Goal: Task Accomplishment & Management: Manage account settings

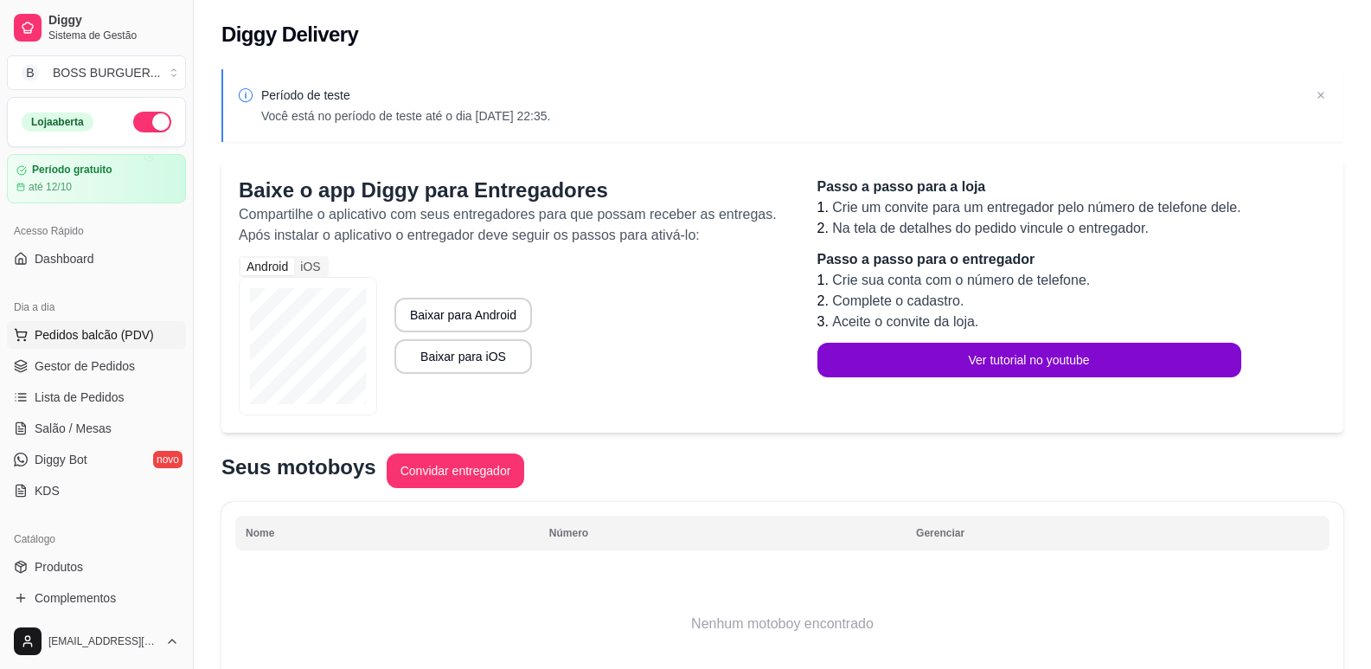
click at [98, 333] on span "Pedidos balcão (PDV)" at bounding box center [94, 334] width 119 height 17
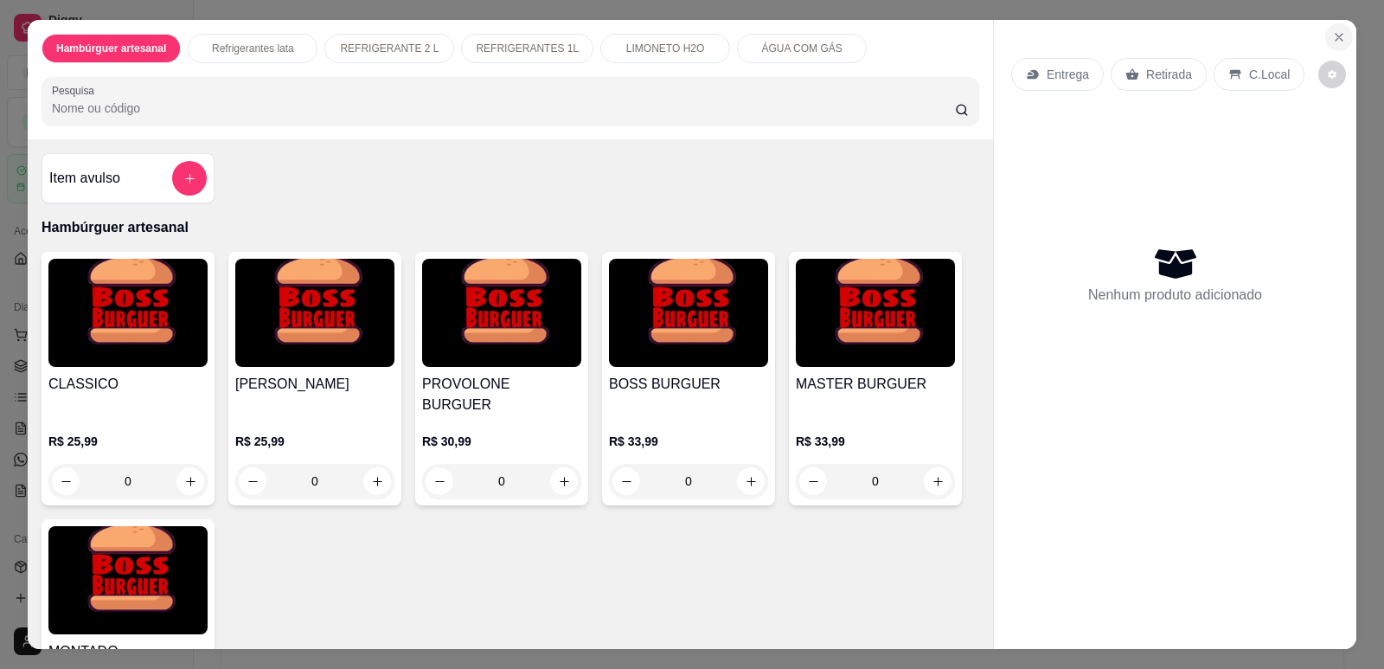
click at [1335, 39] on icon "Close" at bounding box center [1338, 37] width 7 height 7
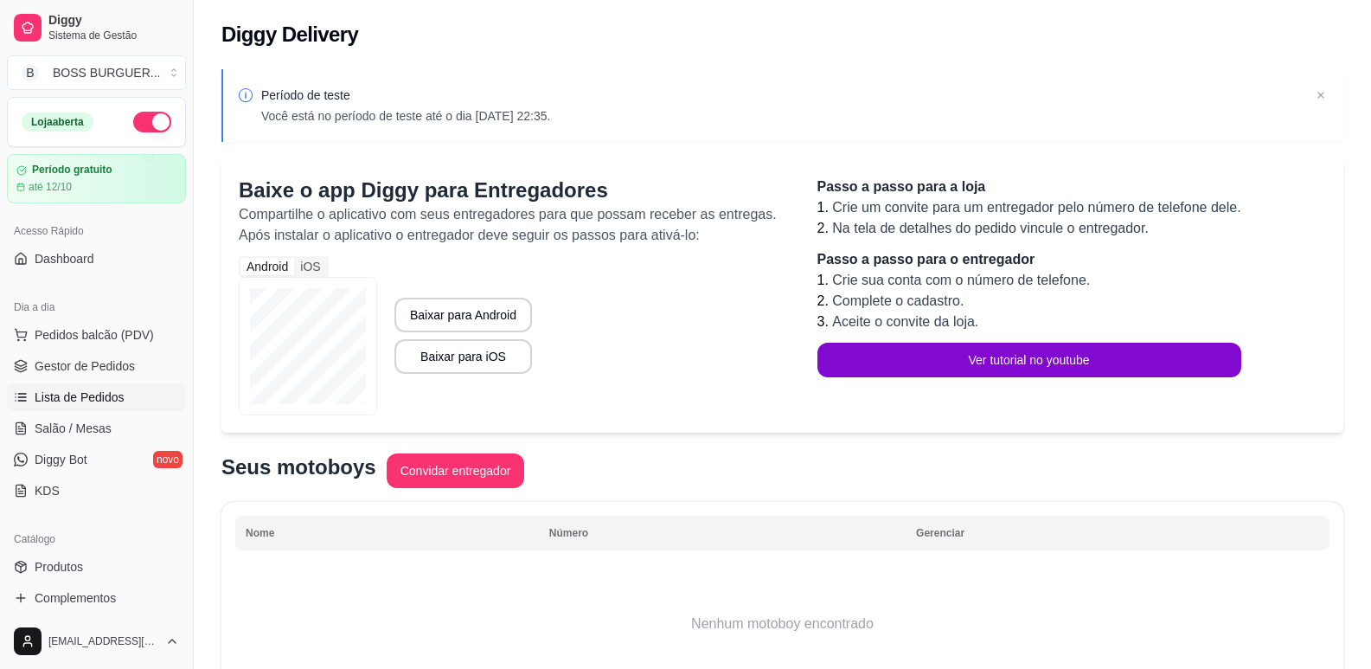
click at [51, 400] on span "Lista de Pedidos" at bounding box center [80, 396] width 90 height 17
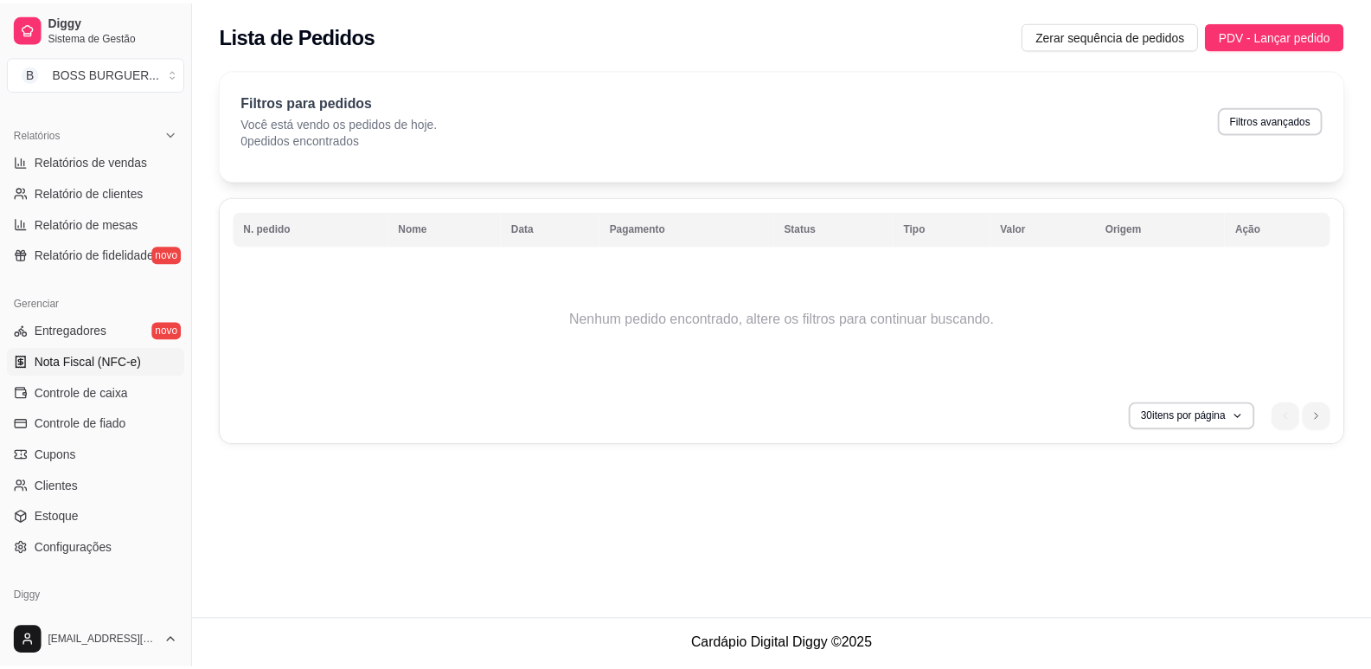
scroll to position [519, 0]
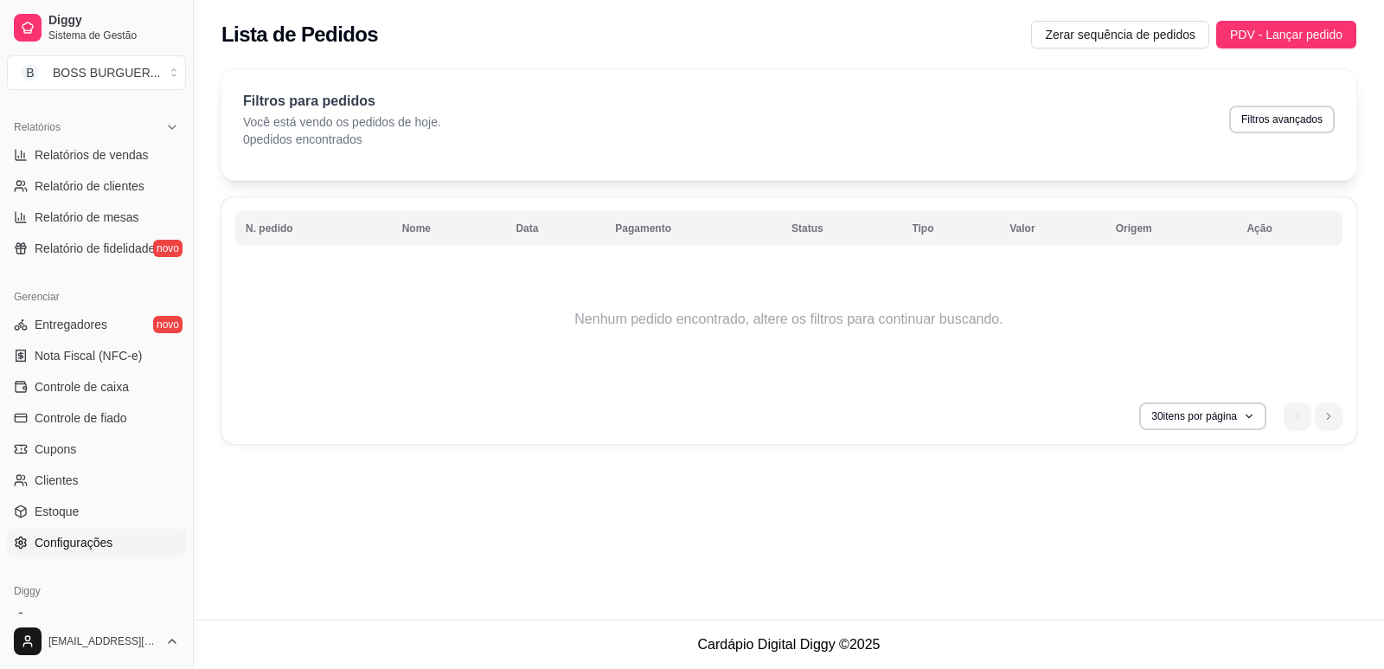
click at [74, 547] on span "Configurações" at bounding box center [74, 542] width 78 height 17
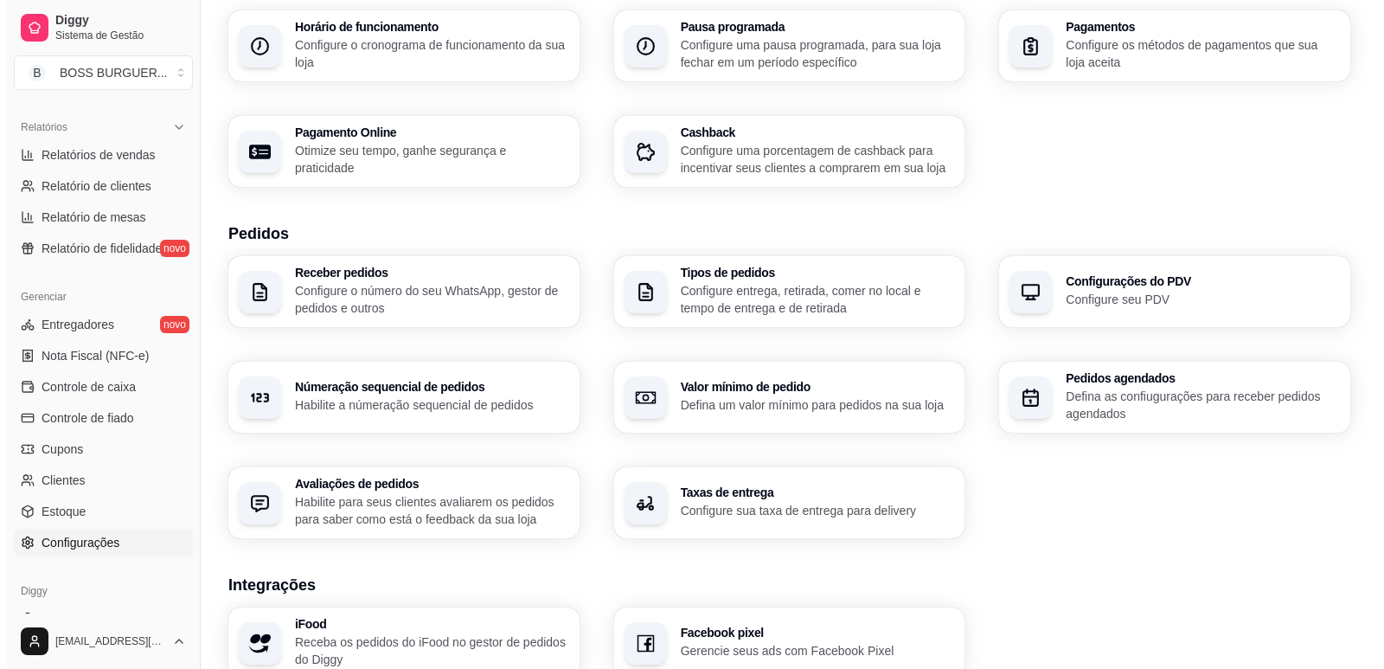
scroll to position [197, 0]
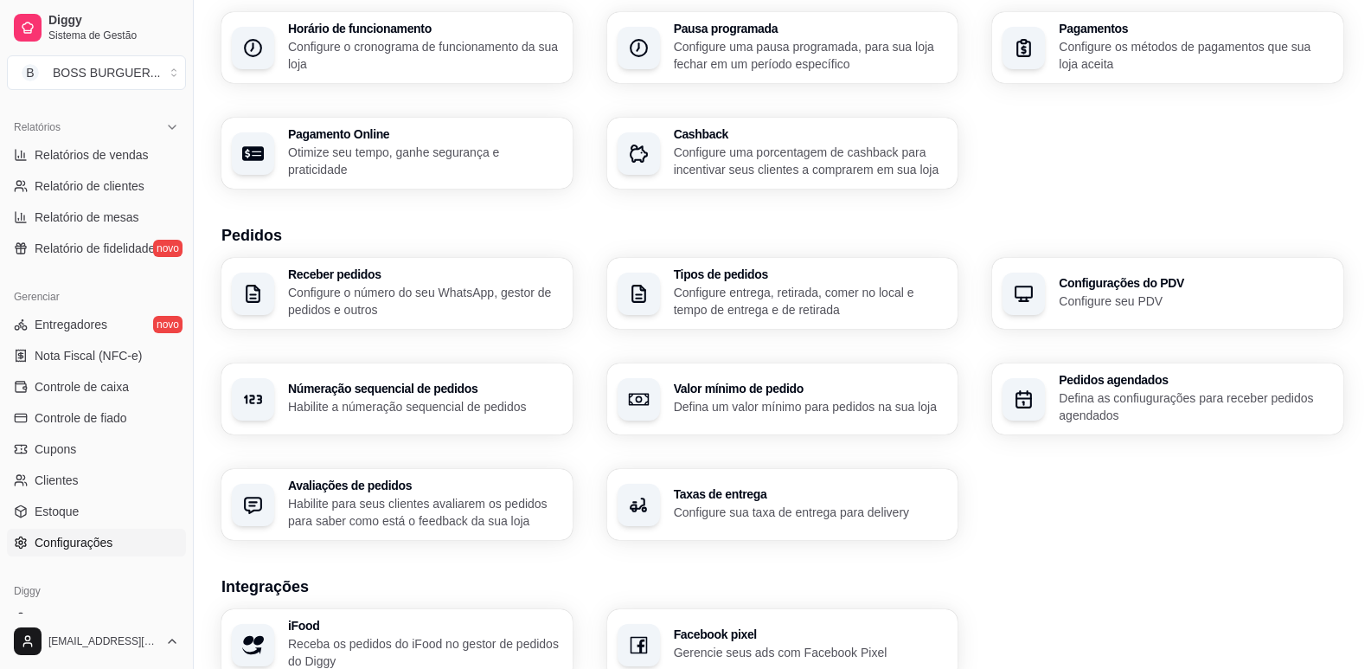
click at [406, 64] on p "Configure o cronograma de funcionamento da sua loja" at bounding box center [425, 55] width 274 height 35
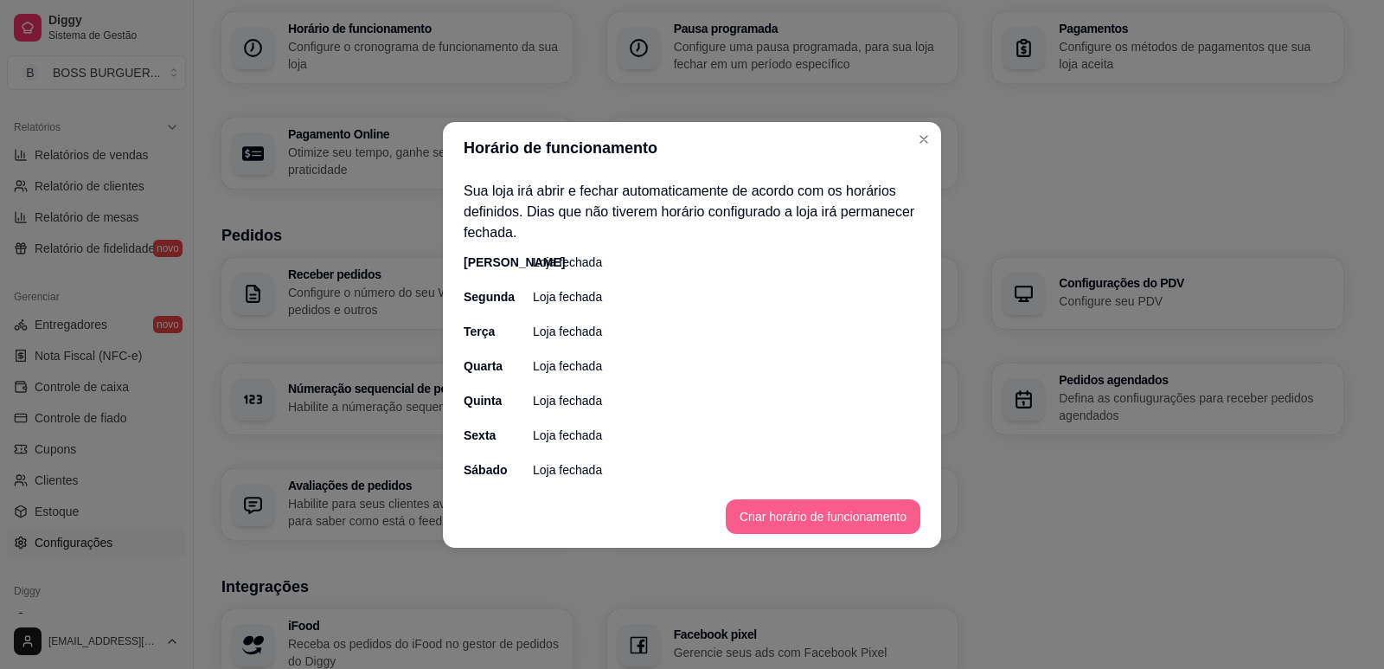
click at [770, 516] on button "Criar horário de funcionamento" at bounding box center [823, 516] width 195 height 35
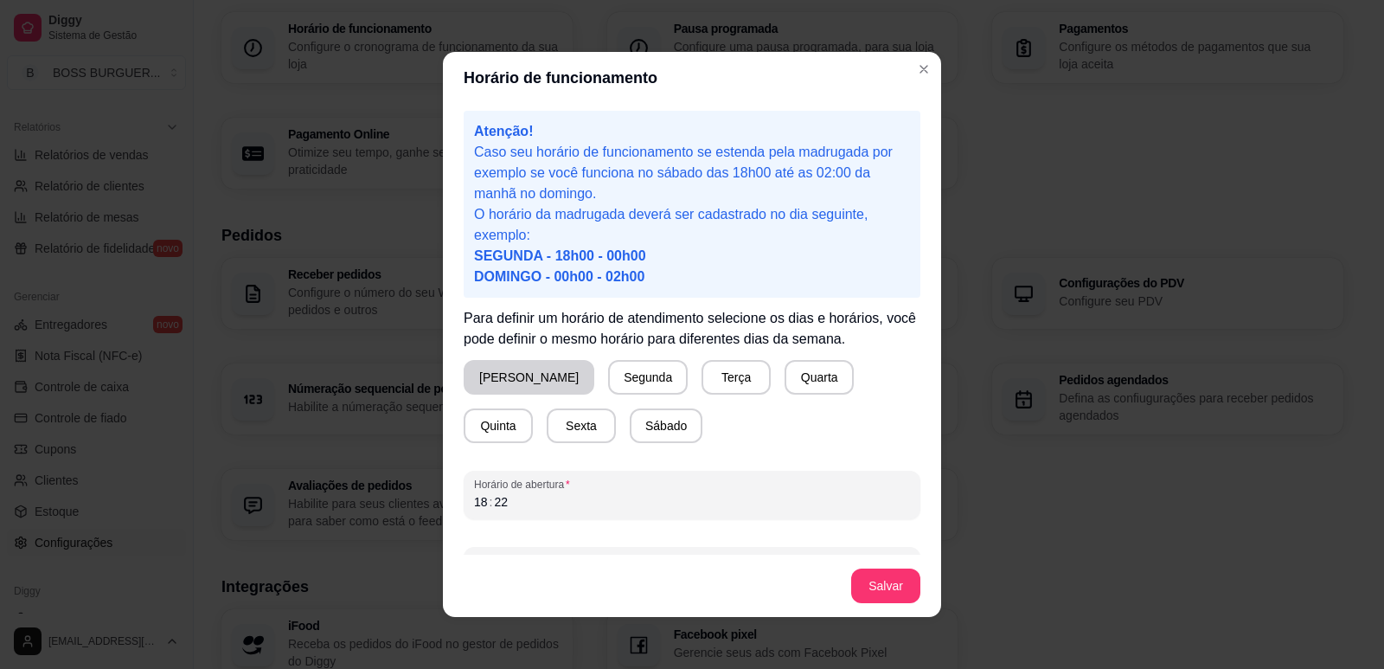
click at [507, 380] on button "[PERSON_NAME]" at bounding box center [529, 377] width 131 height 35
click at [699, 387] on button "Terça" at bounding box center [732, 378] width 67 height 34
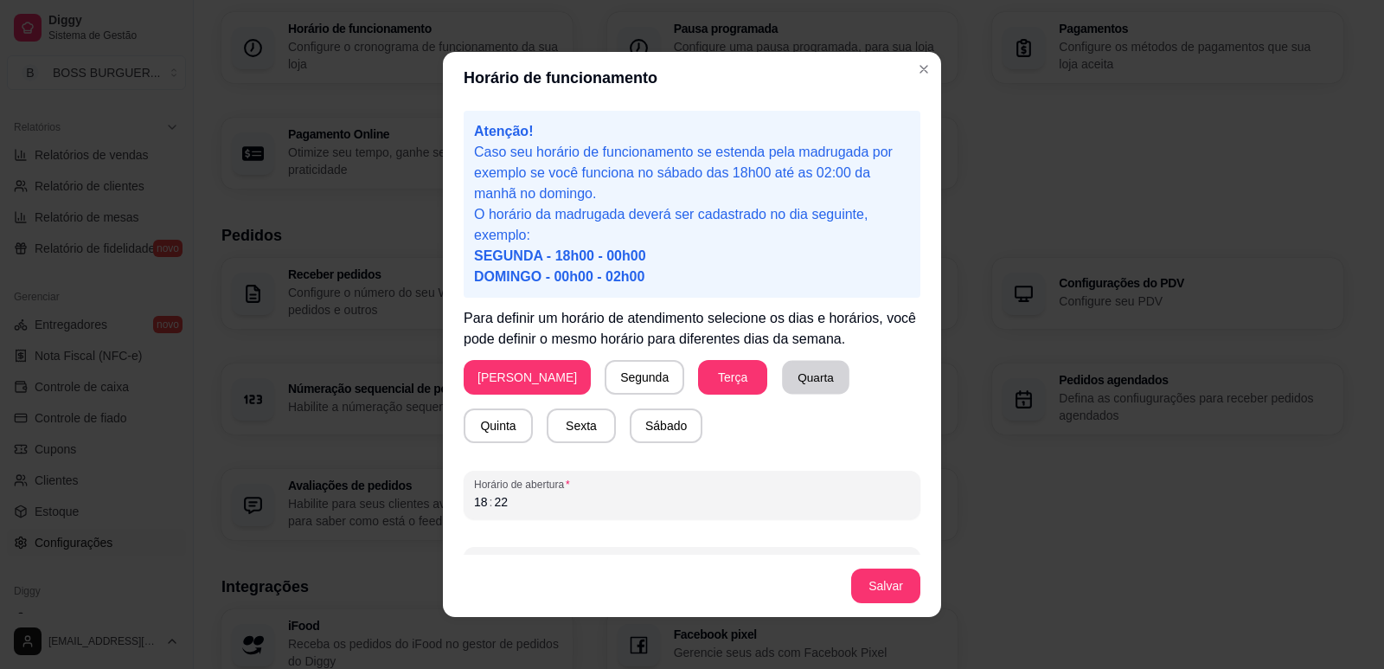
click at [782, 380] on button "Quarta" at bounding box center [815, 378] width 67 height 34
click at [532, 409] on button "Quinta" at bounding box center [497, 426] width 67 height 34
click at [547, 432] on button "Sexta" at bounding box center [581, 425] width 69 height 35
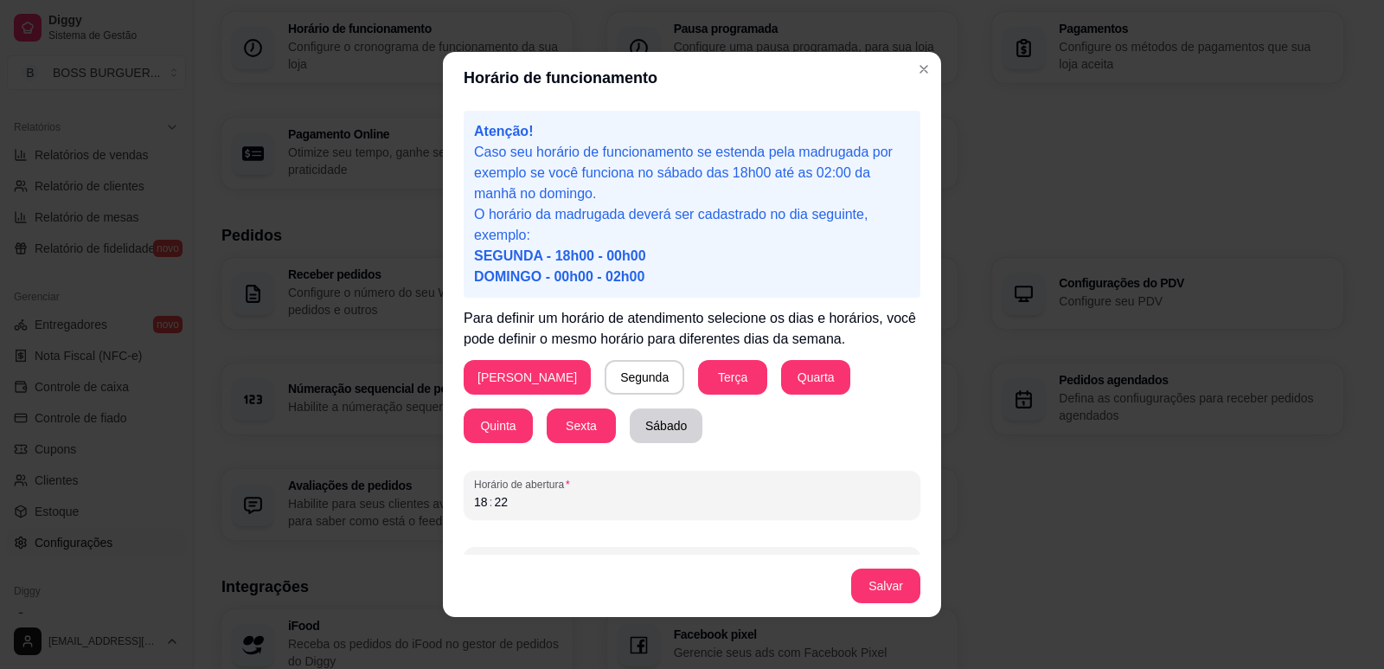
click at [630, 428] on button "Sábado" at bounding box center [666, 425] width 73 height 35
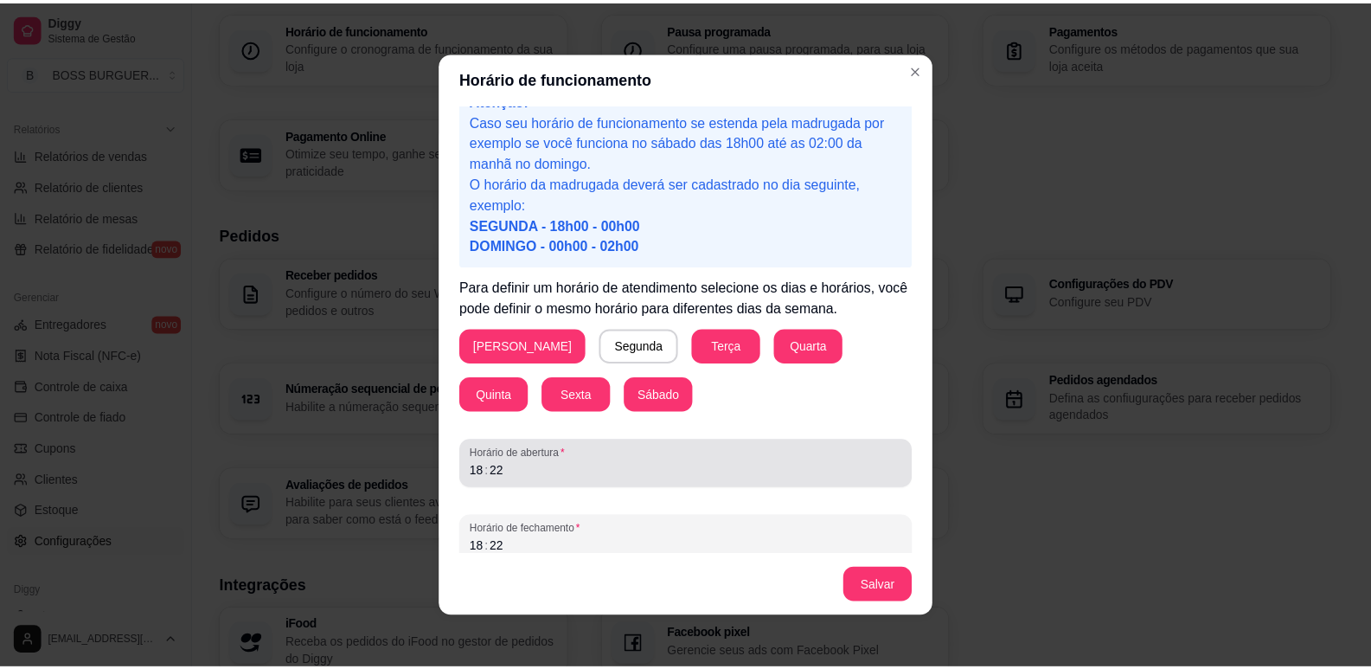
scroll to position [48, 0]
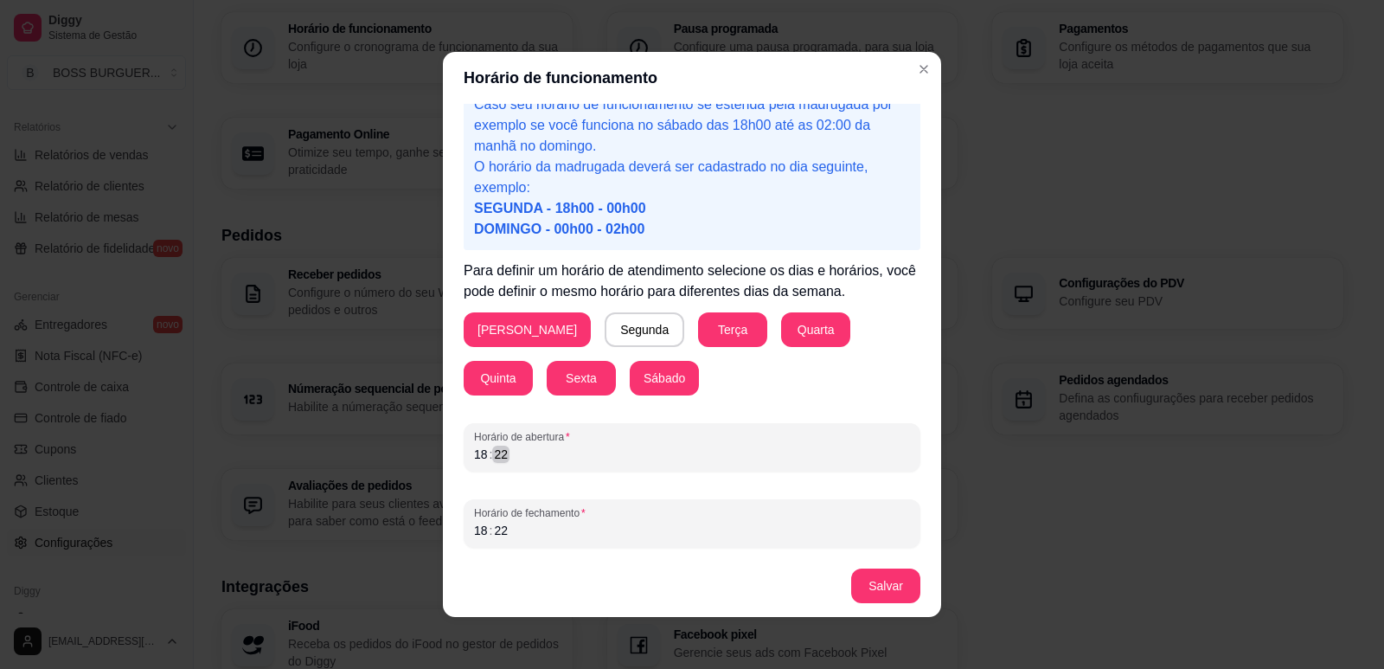
click at [504, 456] on div "18 : 22" at bounding box center [692, 454] width 436 height 21
click at [478, 453] on div "18" at bounding box center [480, 453] width 17 height 17
click at [478, 532] on div "18" at bounding box center [480, 530] width 17 height 17
click at [891, 591] on button "Salvar" at bounding box center [885, 586] width 67 height 34
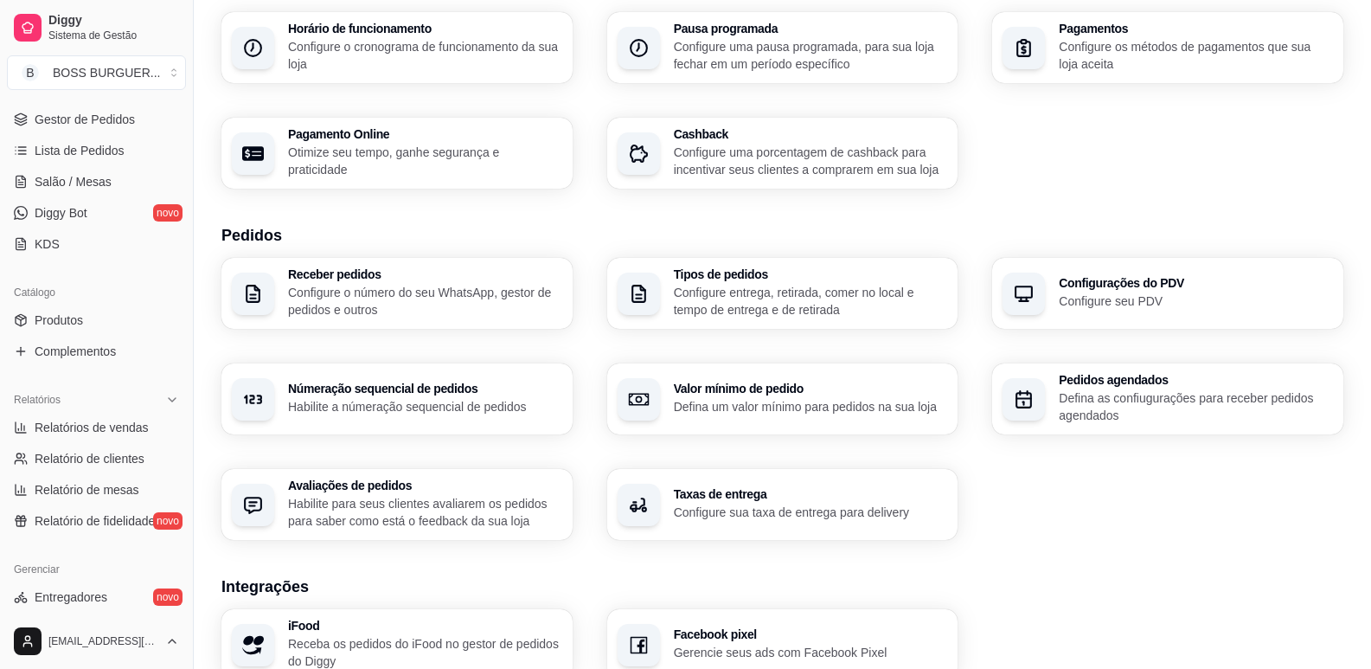
scroll to position [173, 0]
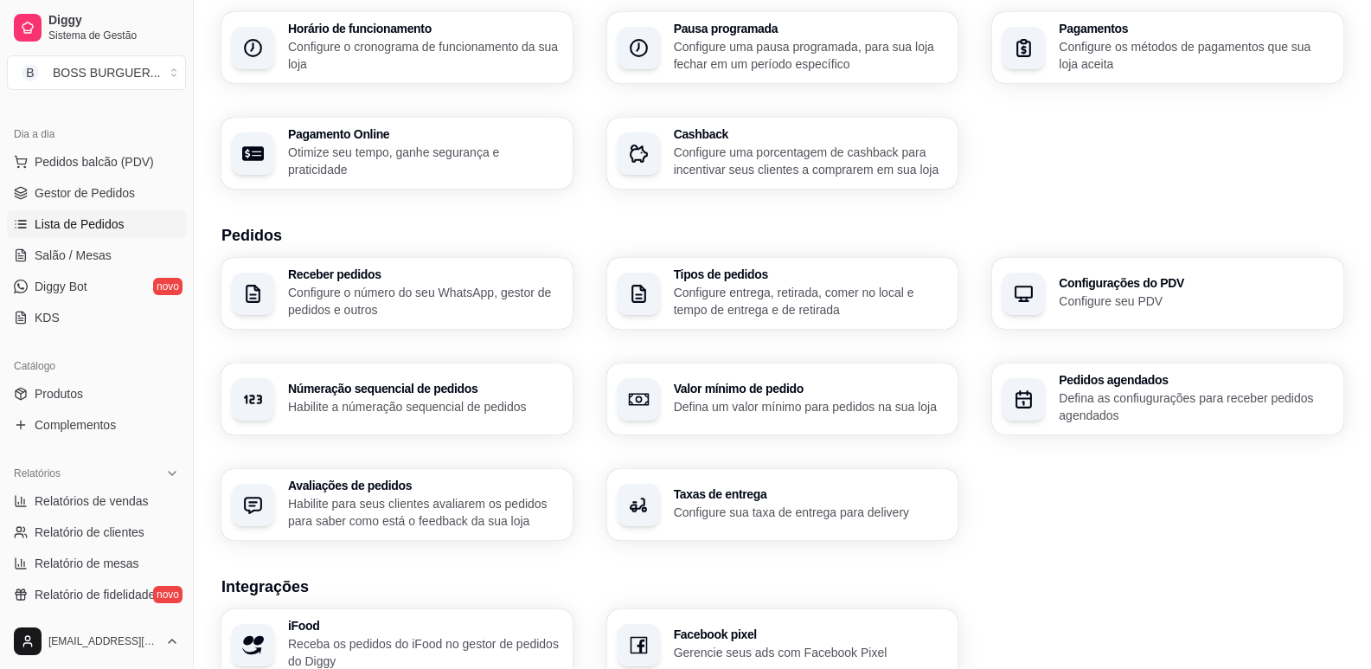
click at [74, 225] on span "Lista de Pedidos" at bounding box center [80, 223] width 90 height 17
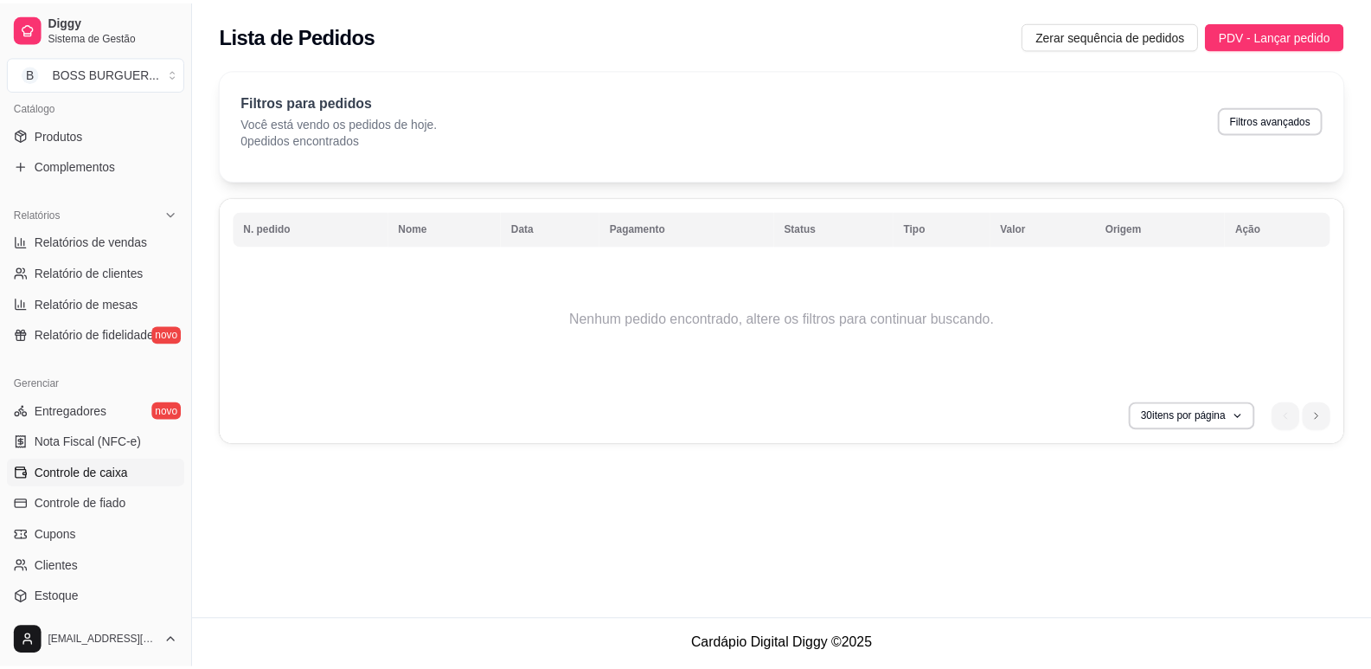
scroll to position [576, 0]
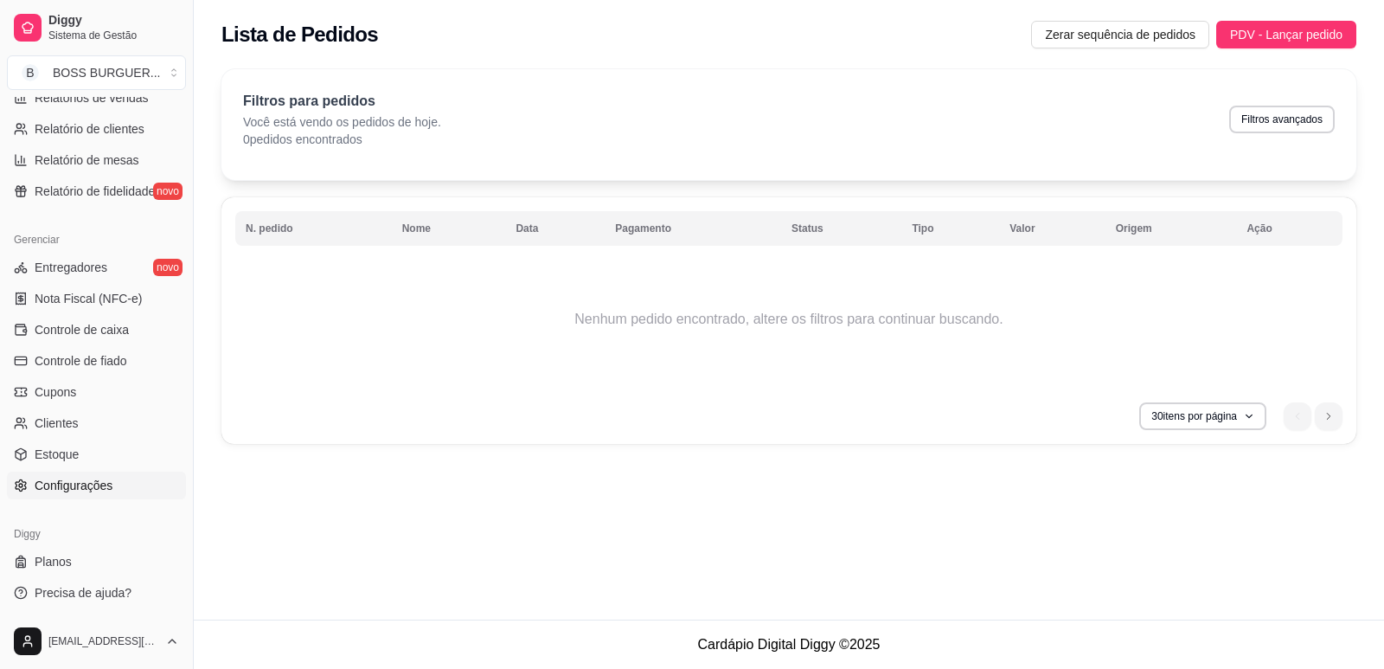
click at [86, 492] on span "Configurações" at bounding box center [74, 485] width 78 height 17
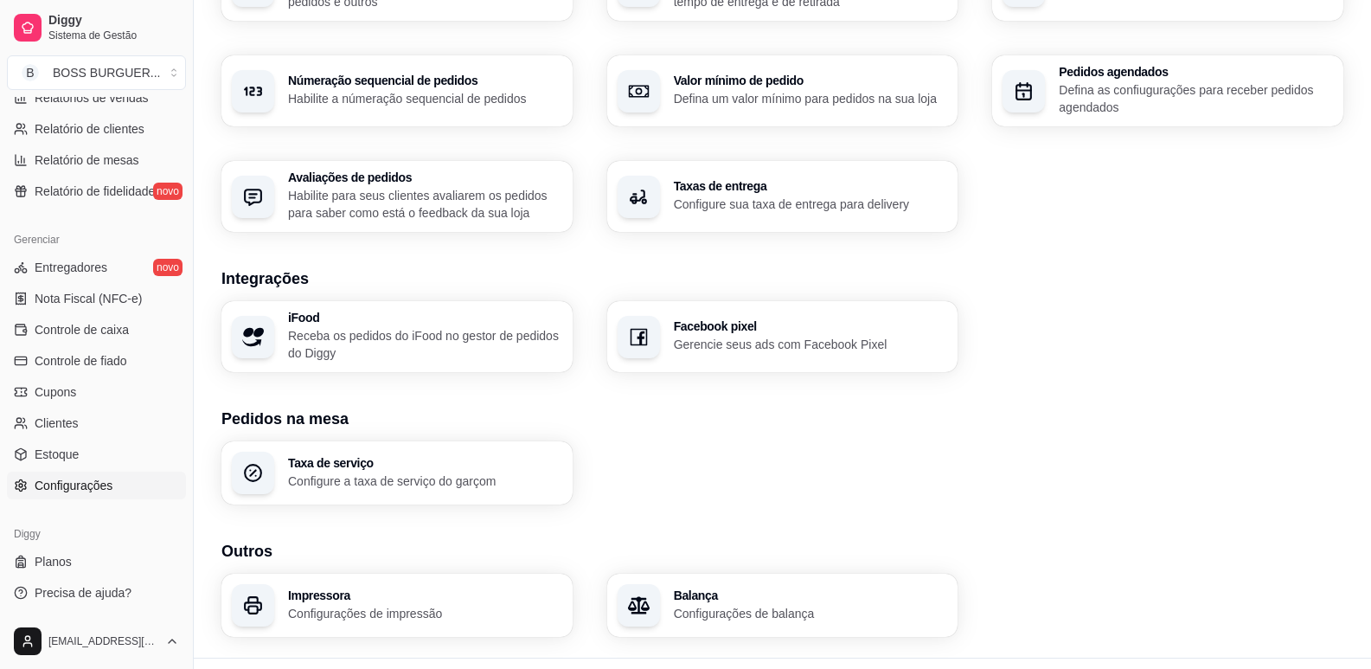
scroll to position [543, 0]
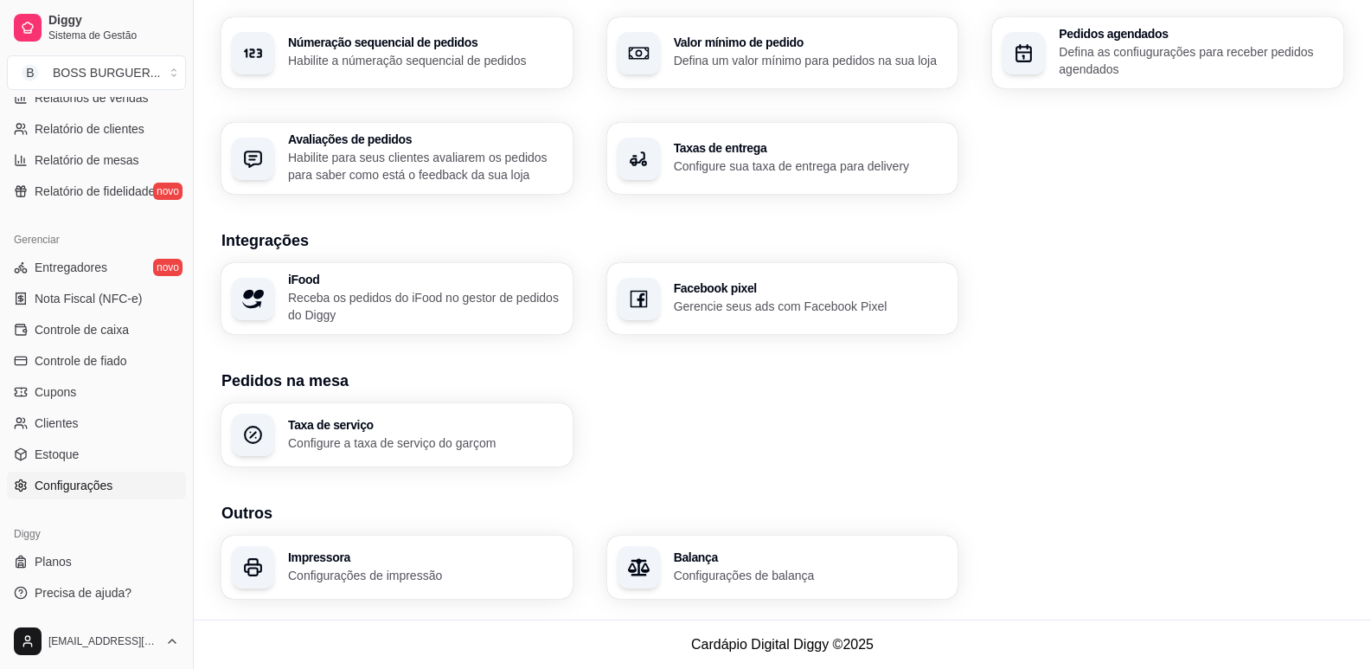
click at [328, 548] on div "Impressora Configurações de impressão" at bounding box center [396, 566] width 351 height 63
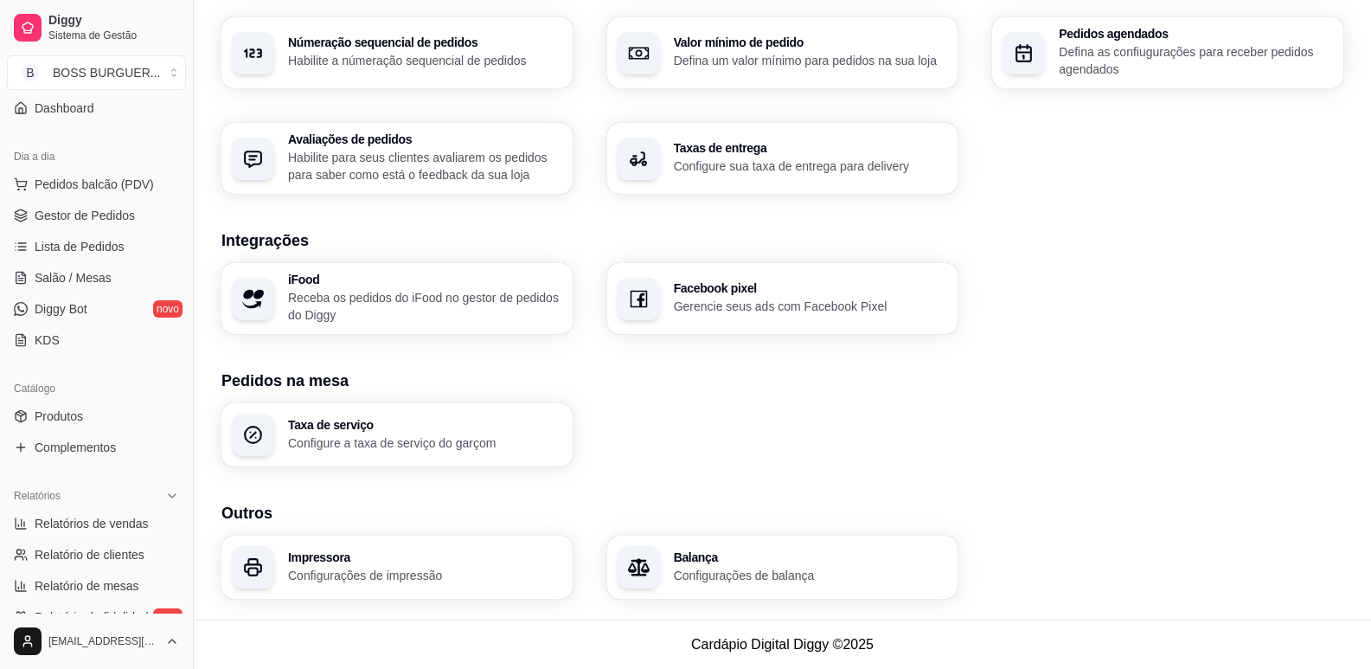
scroll to position [144, 0]
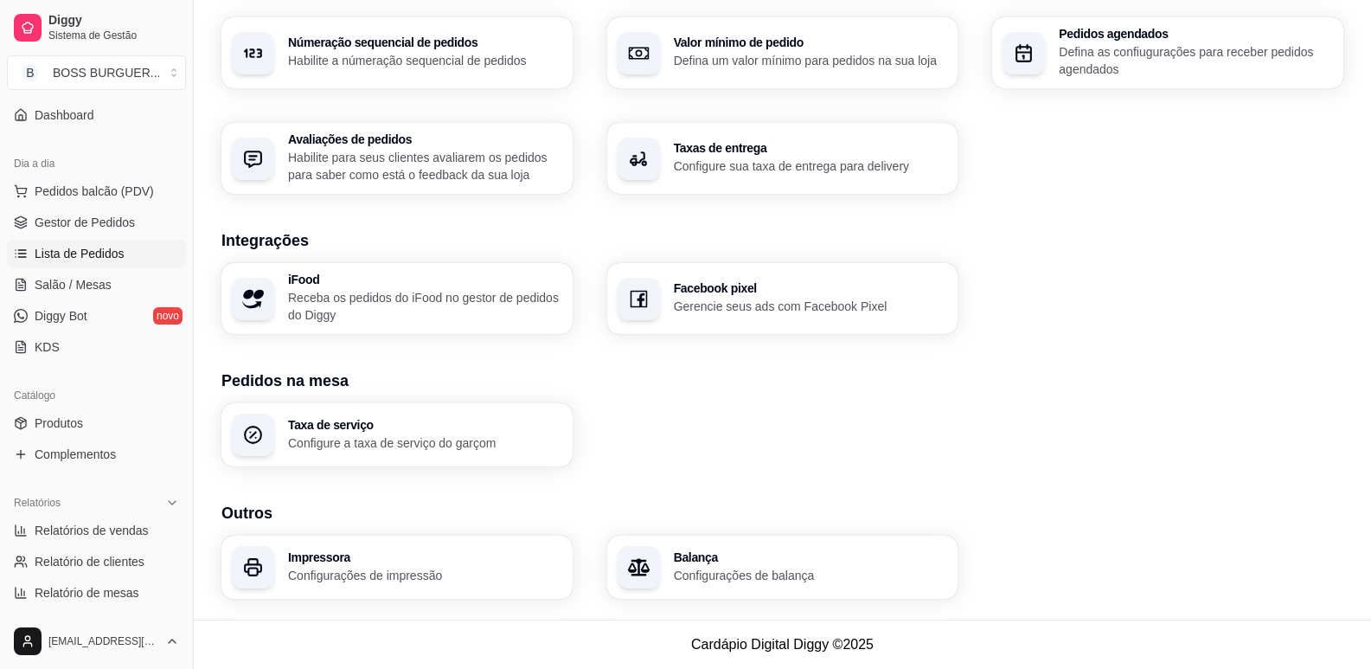
click at [81, 251] on span "Lista de Pedidos" at bounding box center [80, 253] width 90 height 17
